Goal: Check status: Check status

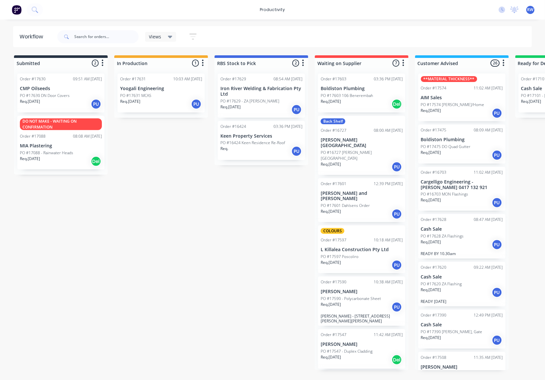
click at [131, 99] on p "Req. [DATE]" at bounding box center [130, 102] width 20 height 6
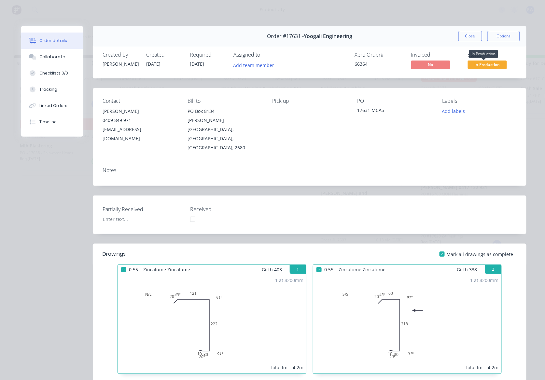
click at [489, 64] on span "In Production" at bounding box center [487, 65] width 39 height 8
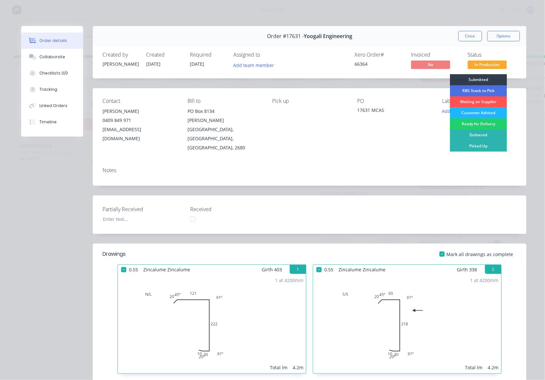
click at [484, 113] on div "Customer Advised" at bounding box center [478, 112] width 57 height 11
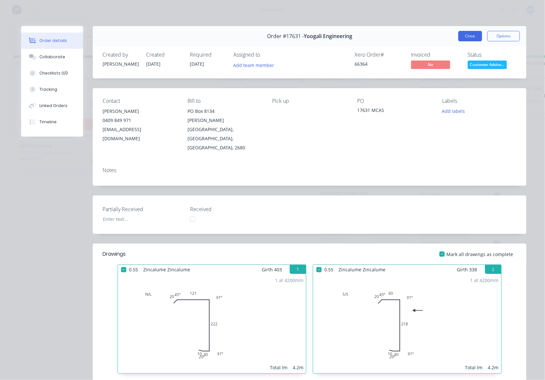
click at [467, 36] on button "Close" at bounding box center [470, 36] width 24 height 10
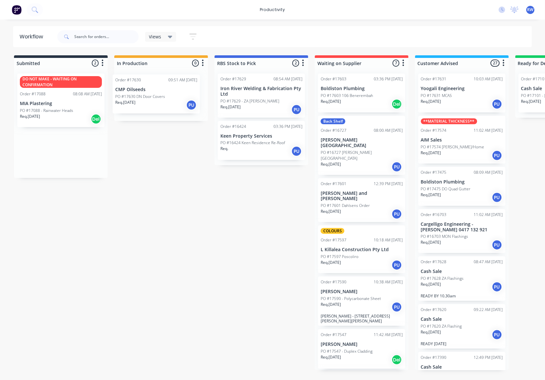
drag, startPoint x: 45, startPoint y: 94, endPoint x: 142, endPoint y: 95, distance: 97.7
click at [142, 95] on div "Submitted 2 Sort By Created date Required date Order number Customer name Most …" at bounding box center [396, 212] width 802 height 315
